Goal: Check status: Check status

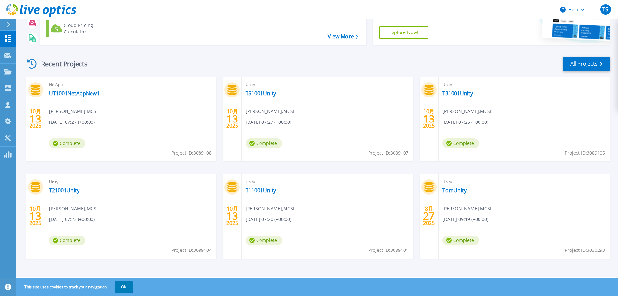
scroll to position [64, 0]
click at [455, 94] on link "T31001Unity" at bounding box center [458, 93] width 31 height 6
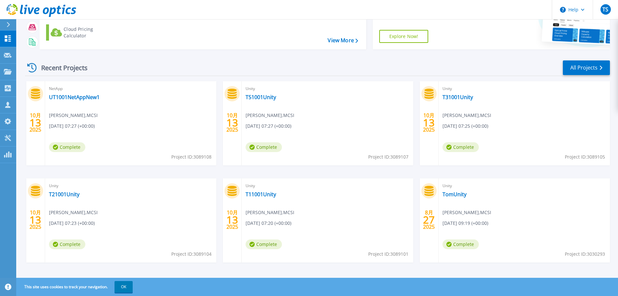
scroll to position [64, 0]
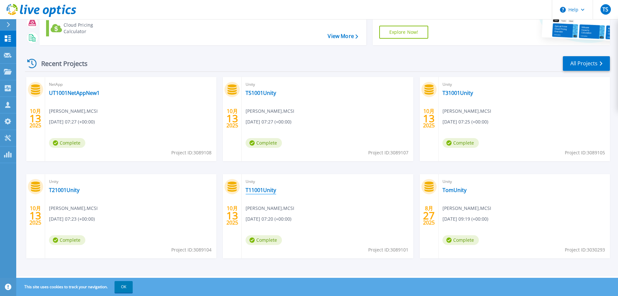
click at [265, 191] on link "T11001Unity" at bounding box center [261, 190] width 31 height 6
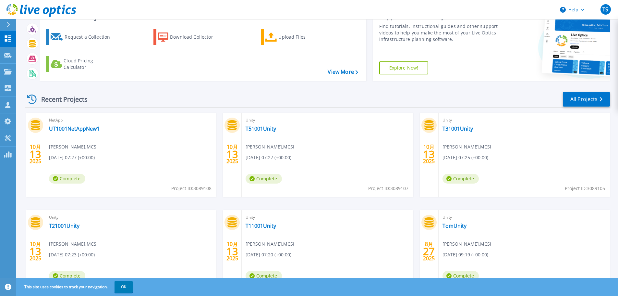
scroll to position [64, 0]
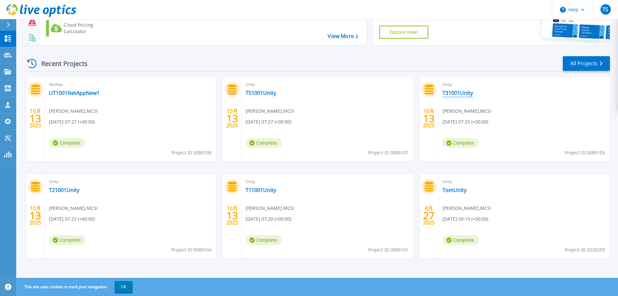
click at [454, 94] on link "T31001Unity" at bounding box center [458, 93] width 31 height 6
